Goal: Task Accomplishment & Management: Manage account settings

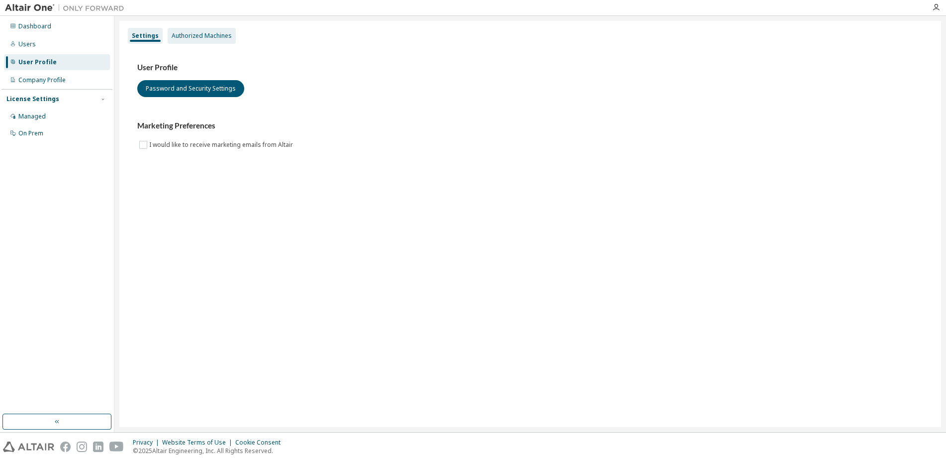
click at [196, 40] on div "Authorized Machines" at bounding box center [202, 36] width 68 height 16
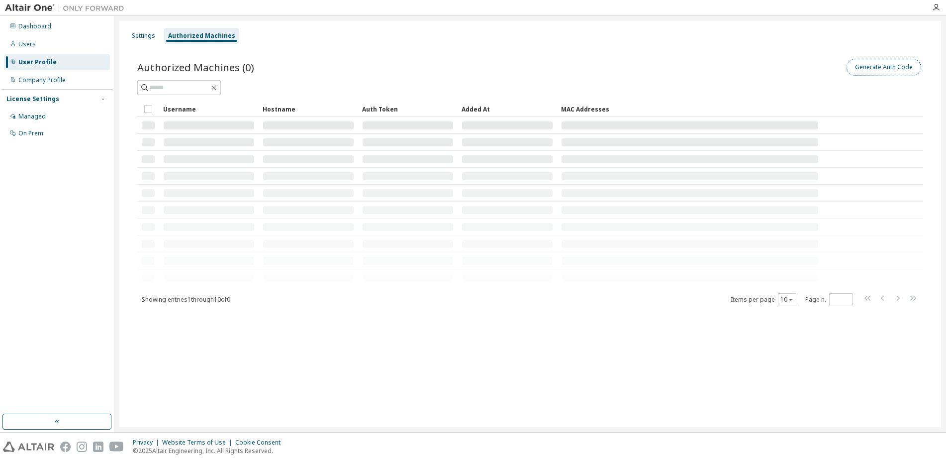
click at [880, 65] on button "Generate Auth Code" at bounding box center [884, 67] width 75 height 17
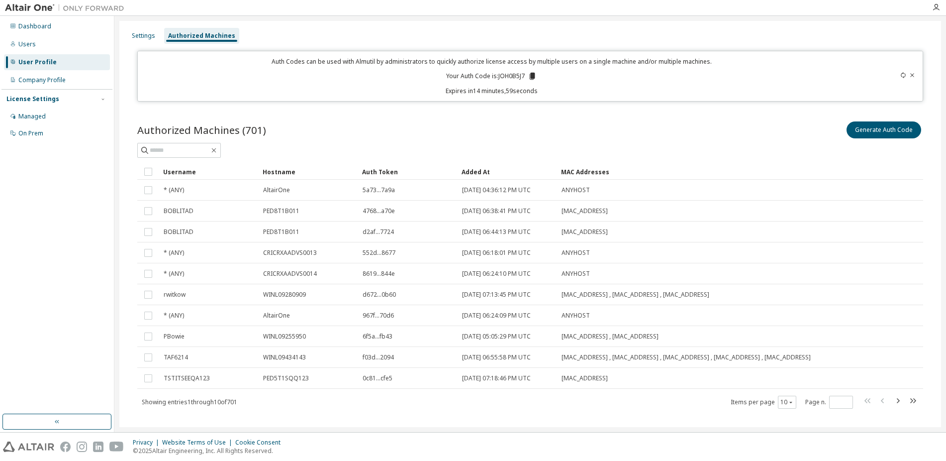
click at [502, 78] on p "Your Auth Code is: JOH0B5J7" at bounding box center [491, 76] width 91 height 9
click at [503, 78] on p "Your Auth Code is: JOH0B5J7" at bounding box center [491, 76] width 91 height 9
copy p "JOH0B5J7"
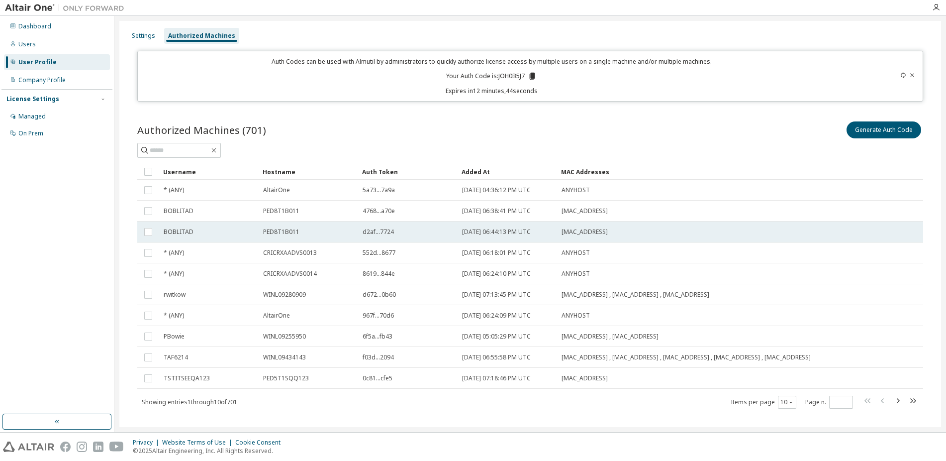
click at [891, 241] on tr "BOBLITAD PED8T1B011 d2af...7724 2023-04-24 06:44:13 PM UTC 50:6B:8D:F9:CB:26" at bounding box center [530, 231] width 786 height 21
click at [702, 119] on div "Authorized Machines (701) Generate Auth Code Delete Auth Token Clear Load Save …" at bounding box center [530, 270] width 810 height 327
